Goal: Task Accomplishment & Management: Manage account settings

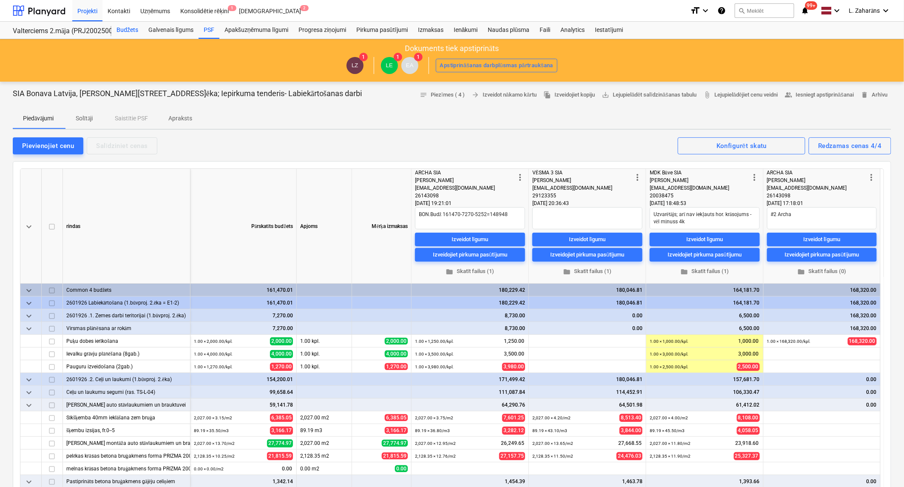
click at [122, 31] on div "Budžets" at bounding box center [127, 30] width 32 height 17
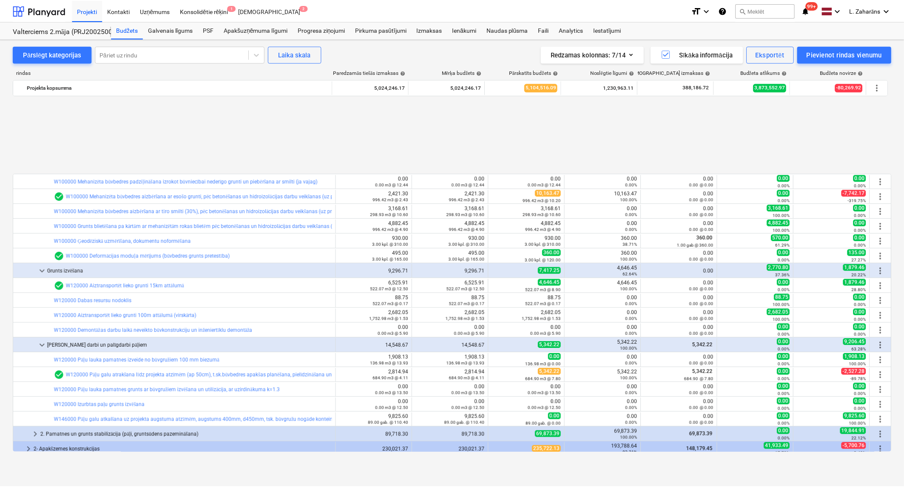
scroll to position [378, 0]
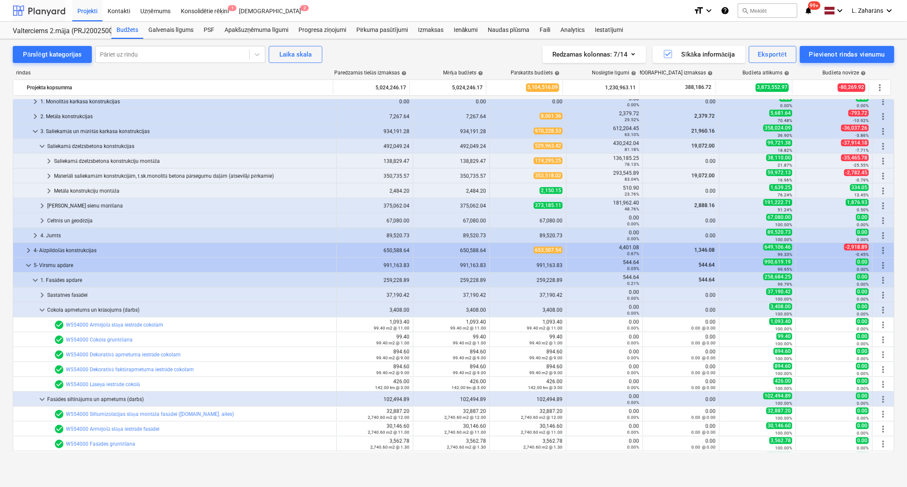
drag, startPoint x: 40, startPoint y: 11, endPoint x: 30, endPoint y: 22, distance: 15.1
click at [40, 11] on div at bounding box center [39, 10] width 53 height 21
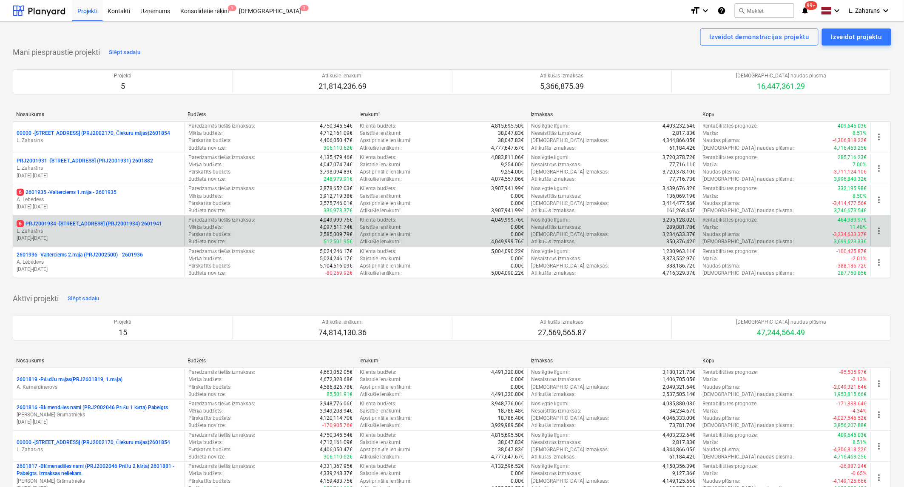
click at [81, 223] on p "6 PRJ2001934 - [STREET_ADDRESS] (PRJ2001934) 2601941" at bounding box center [89, 223] width 145 height 7
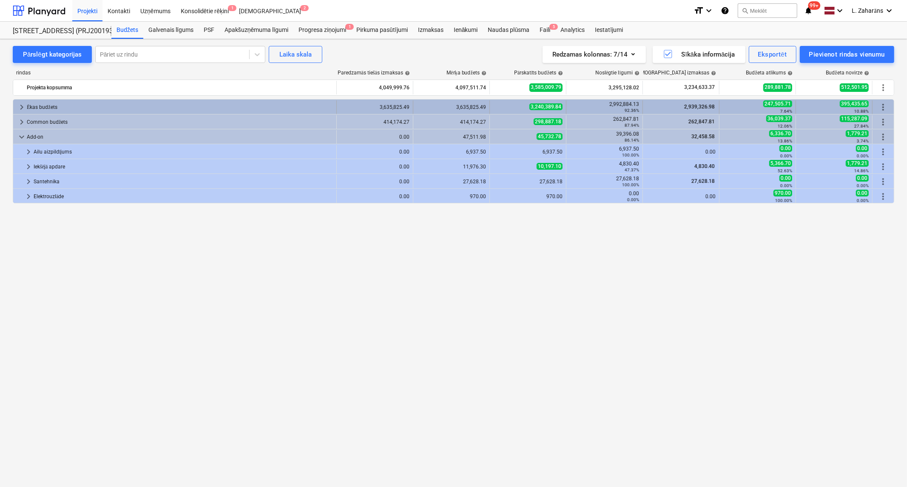
click at [20, 107] on span "keyboard_arrow_right" at bounding box center [22, 107] width 10 height 10
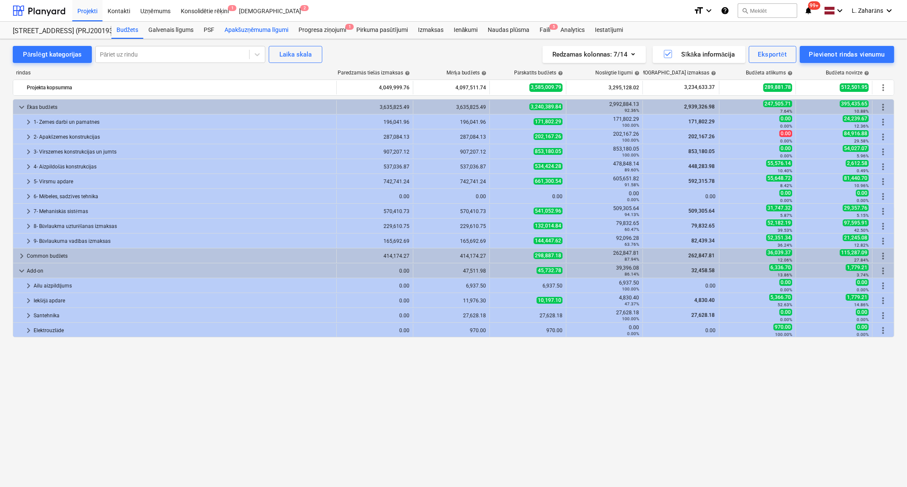
click at [239, 30] on div "Apakšuzņēmuma līgumi" at bounding box center [257, 30] width 74 height 17
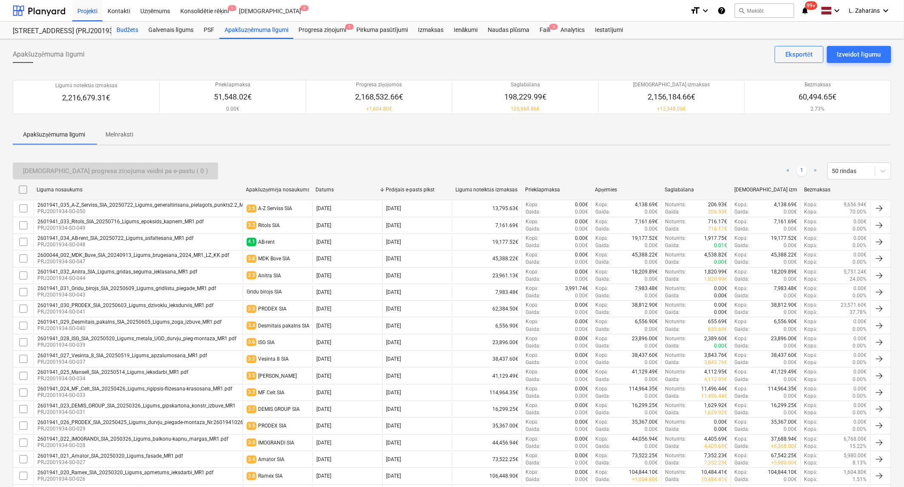
click at [126, 27] on div "Budžets" at bounding box center [127, 30] width 32 height 17
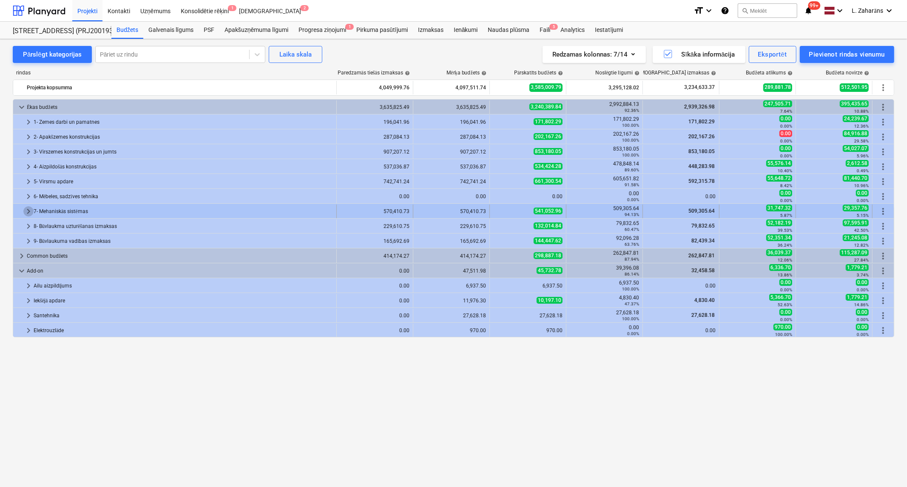
click at [29, 213] on span "keyboard_arrow_right" at bounding box center [28, 211] width 10 height 10
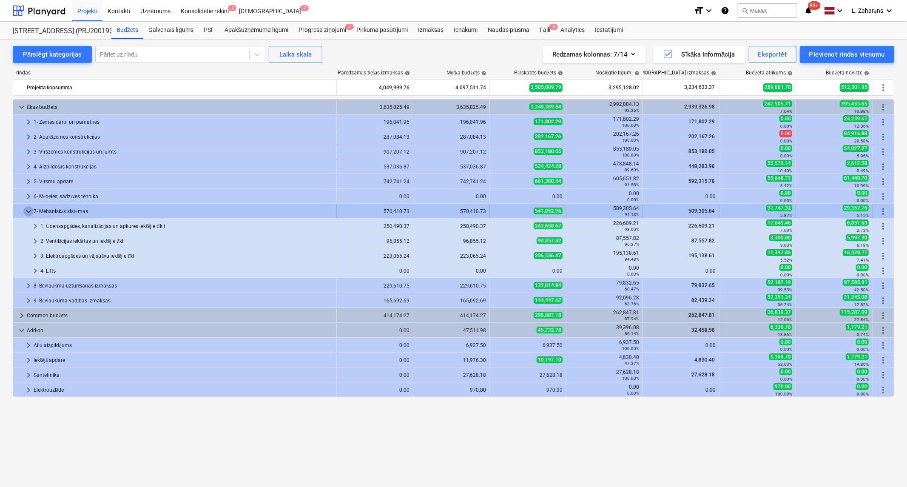
click at [29, 213] on span "keyboard_arrow_down" at bounding box center [28, 211] width 10 height 10
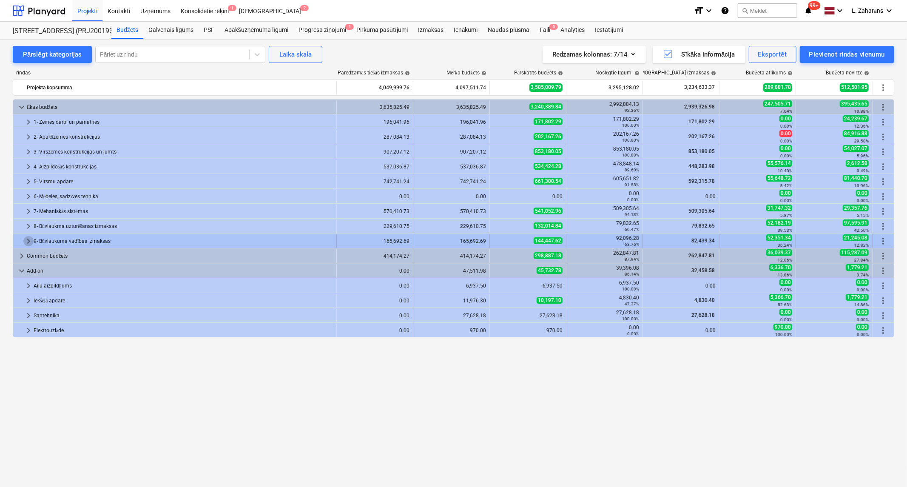
click at [27, 240] on span "keyboard_arrow_right" at bounding box center [28, 241] width 10 height 10
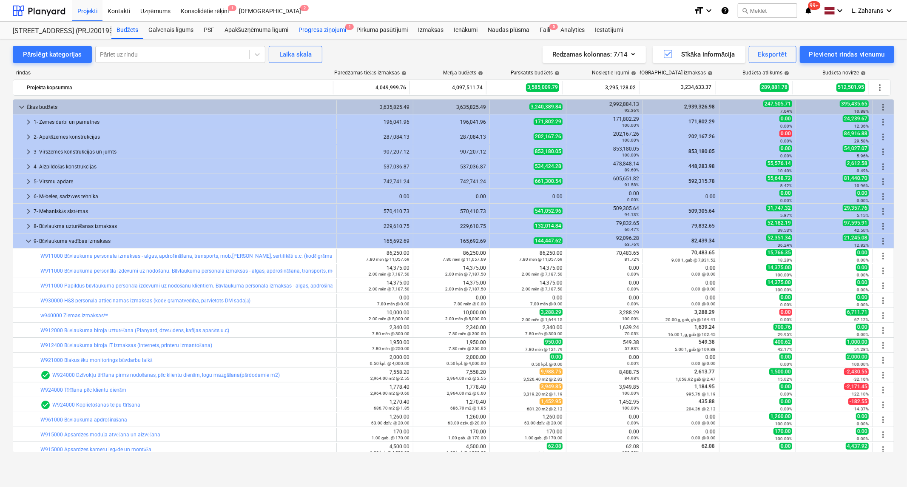
click at [322, 32] on div "Progresa ziņojumi 1" at bounding box center [323, 30] width 58 height 17
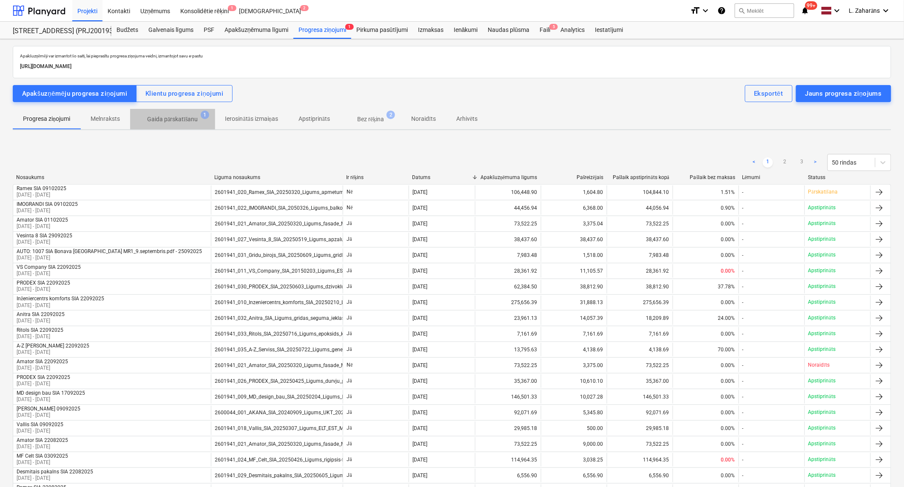
click at [175, 117] on p "Gaida pārskatīšanu" at bounding box center [172, 119] width 51 height 9
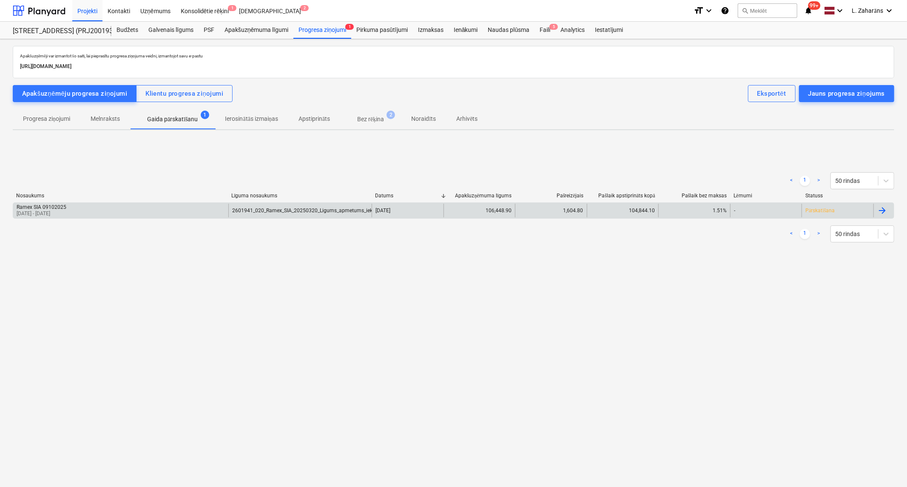
click at [177, 210] on div "Ramex SIA 09102025 [DATE] - [DATE]" at bounding box center [120, 211] width 215 height 14
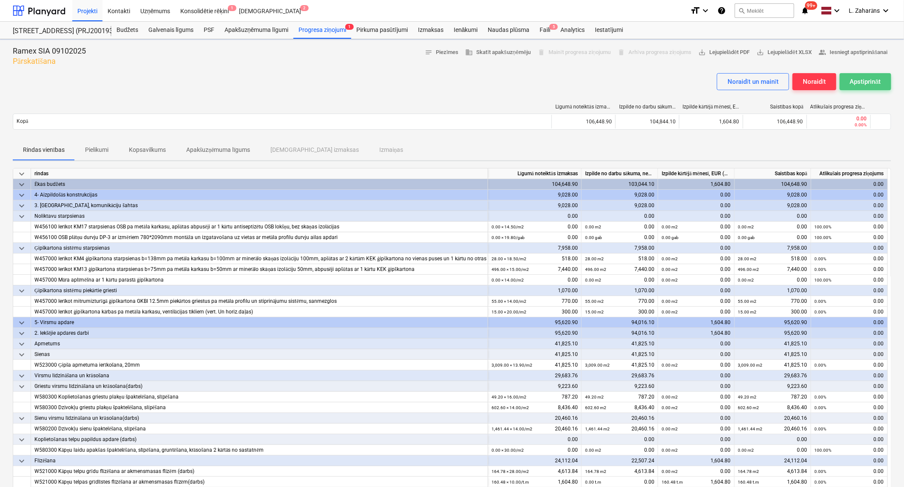
click at [852, 83] on div "Apstiprināt" at bounding box center [865, 81] width 31 height 11
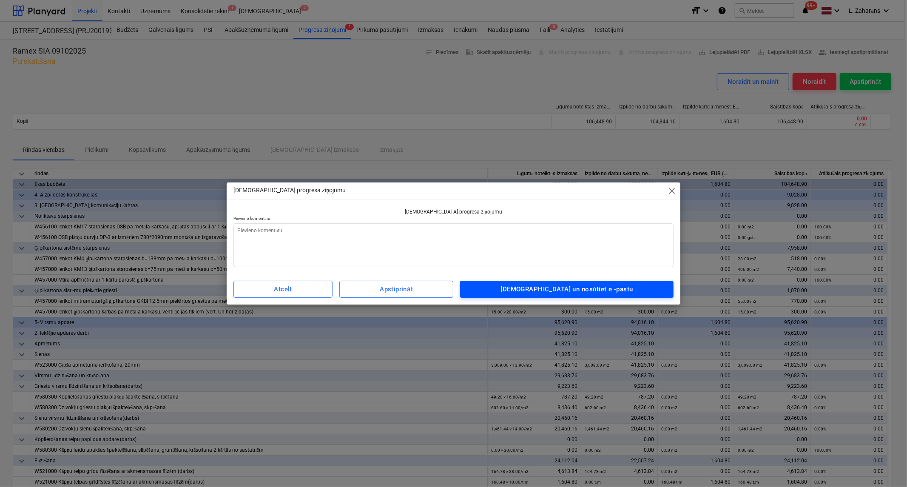
click at [626, 291] on div "[DEMOGRAPHIC_DATA] un nosūtiet e -pastu" at bounding box center [567, 289] width 132 height 11
type textarea "x"
